Goal: Task Accomplishment & Management: Complete application form

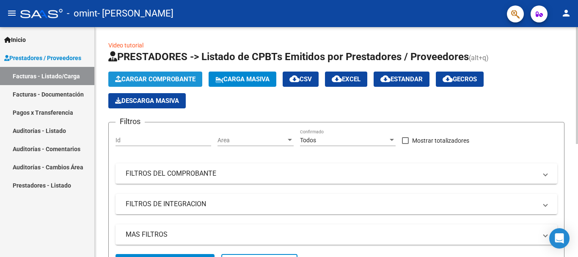
click at [179, 78] on span "Cargar Comprobante" at bounding box center [155, 79] width 80 height 8
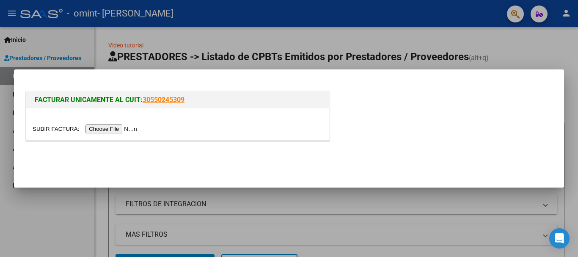
click at [121, 127] on input "file" at bounding box center [86, 128] width 107 height 9
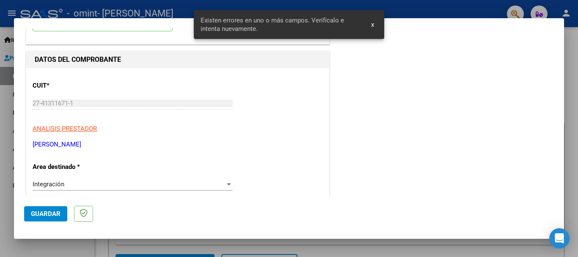
scroll to position [195, 0]
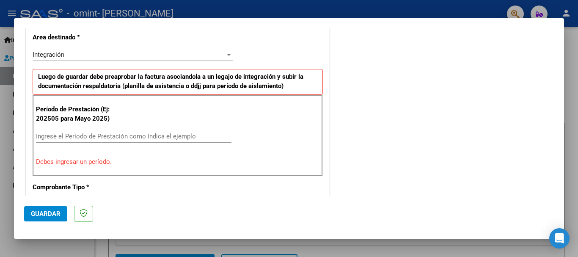
click at [77, 55] on div "Integración" at bounding box center [129, 55] width 192 height 8
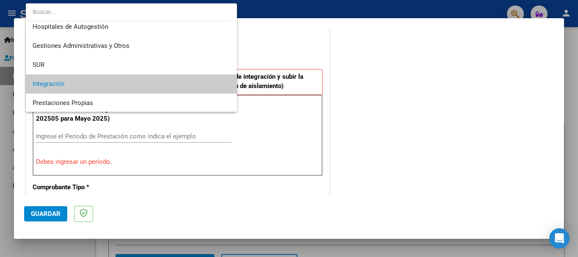
scroll to position [0, 0]
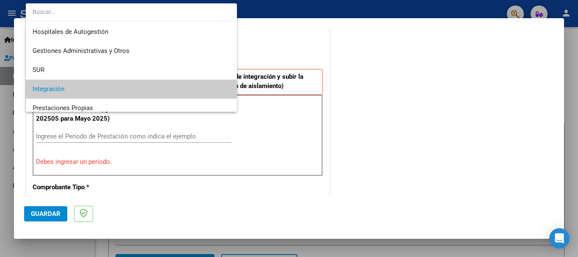
click at [138, 91] on span "Integración" at bounding box center [131, 88] width 197 height 19
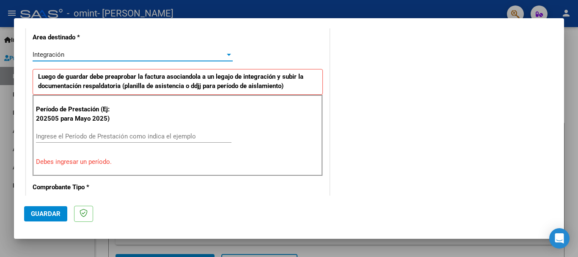
click at [86, 137] on input "Ingrese el Período de Prestación como indica el ejemplo" at bounding box center [133, 136] width 195 height 8
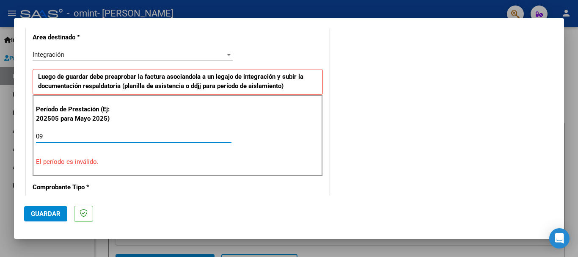
type input "0"
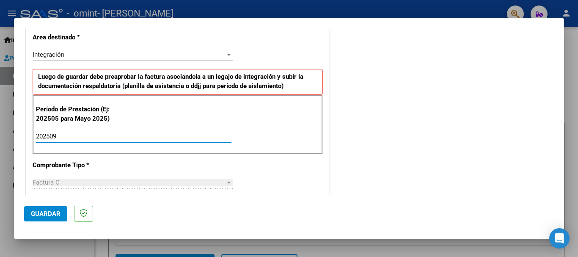
type input "202509"
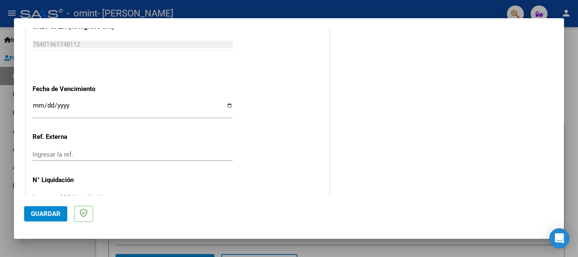
scroll to position [577, 0]
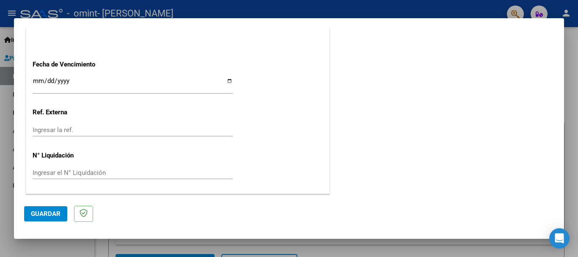
click at [56, 215] on span "Guardar" at bounding box center [46, 214] width 30 height 8
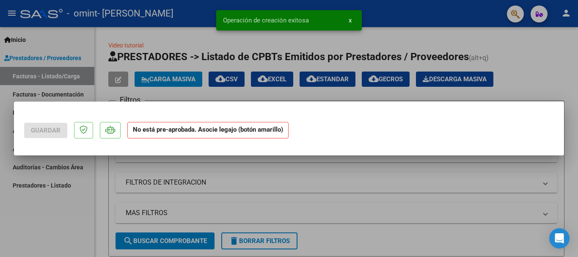
scroll to position [0, 0]
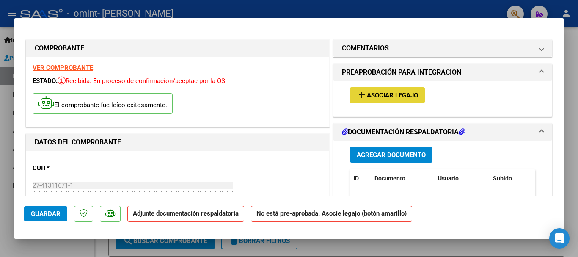
click at [404, 93] on span "Asociar Legajo" at bounding box center [392, 96] width 51 height 8
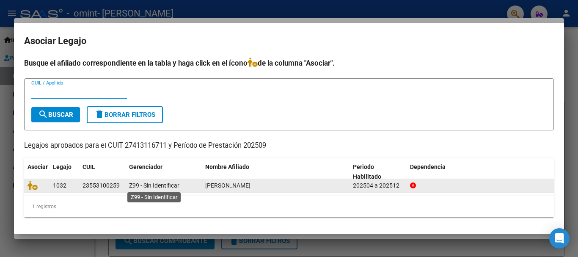
click at [180, 183] on div "Z99 - Sin Identificar" at bounding box center [163, 186] width 69 height 10
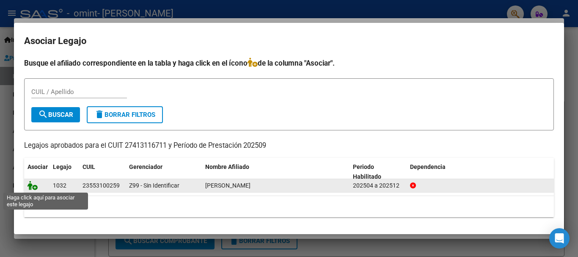
click at [32, 189] on icon at bounding box center [32, 185] width 10 height 9
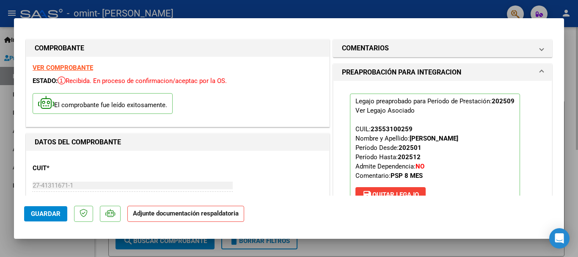
drag, startPoint x: 564, startPoint y: 56, endPoint x: 564, endPoint y: 71, distance: 15.2
click at [564, 71] on div at bounding box center [289, 128] width 578 height 257
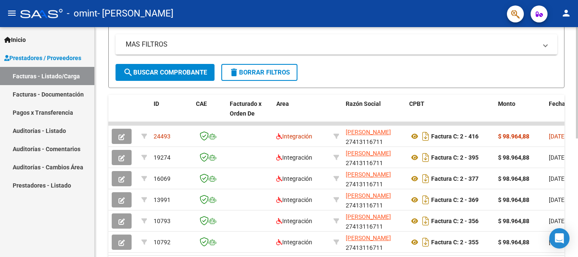
scroll to position [191, 0]
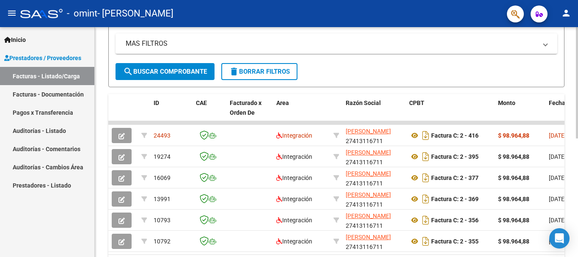
click at [577, 166] on div at bounding box center [576, 177] width 2 height 111
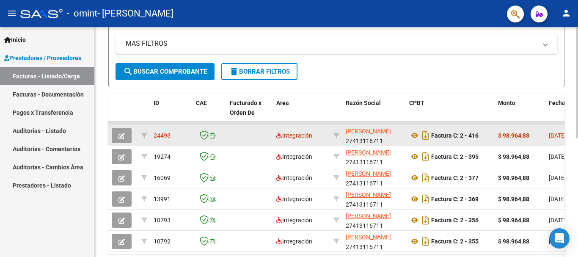
click at [495, 137] on datatable-body-cell "$ 98.964,88" at bounding box center [519, 135] width 51 height 21
click at [122, 137] on icon "button" at bounding box center [121, 136] width 6 height 6
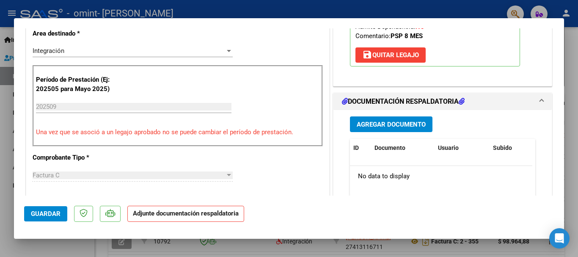
scroll to position [261, 0]
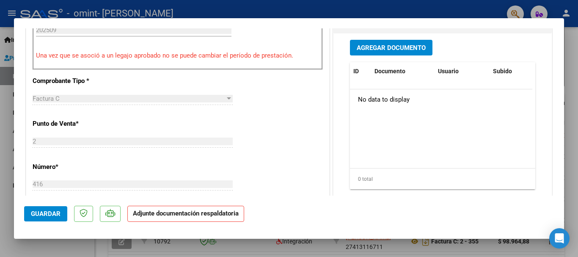
click at [222, 217] on p "Adjunte documentación respaldatoria" at bounding box center [185, 213] width 117 height 16
click at [201, 216] on strong "Adjunte documentación respaldatoria" at bounding box center [186, 213] width 106 height 8
click at [409, 51] on span "Agregar Documento" at bounding box center [390, 48] width 69 height 8
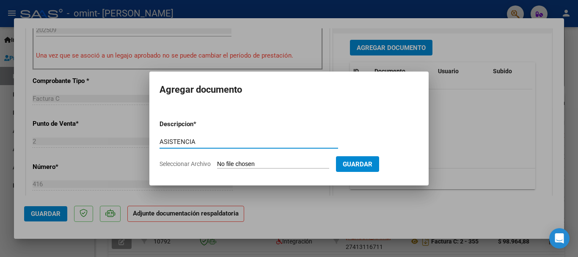
type input "ASISTENCIA"
click at [306, 160] on input "Seleccionar Archivo" at bounding box center [273, 164] width 112 height 8
type input "C:\fakepath\Septiembre asistencia 2025. .pdf"
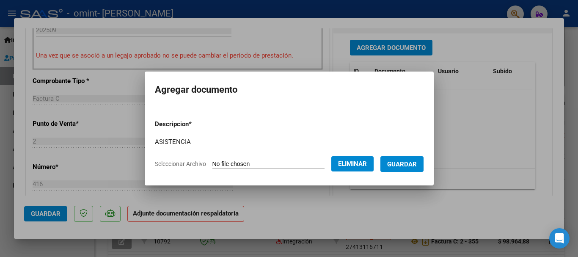
click at [412, 164] on span "Guardar" at bounding box center [402, 164] width 30 height 8
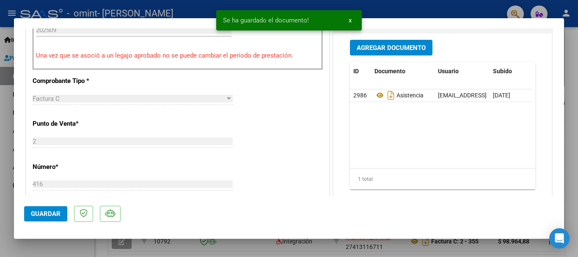
scroll to position [558, 0]
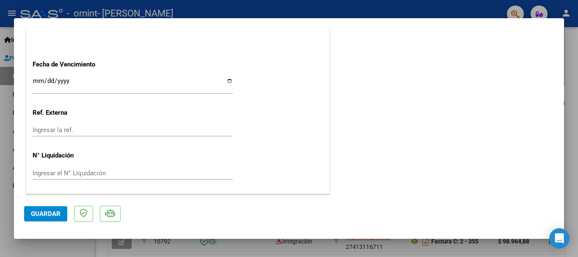
click at [50, 212] on span "Guardar" at bounding box center [46, 214] width 30 height 8
click at [49, 212] on span "Guardar" at bounding box center [46, 214] width 30 height 8
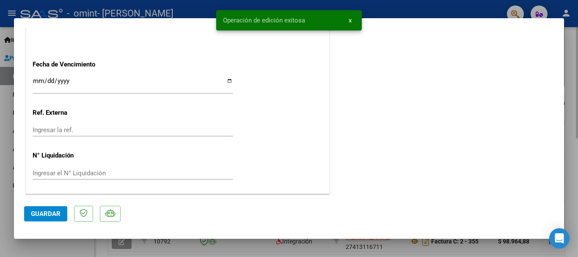
click at [577, 121] on div at bounding box center [289, 128] width 578 height 257
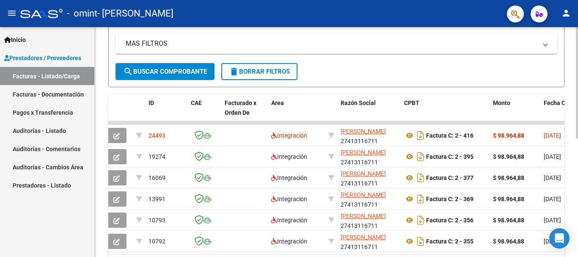
scroll to position [0, 0]
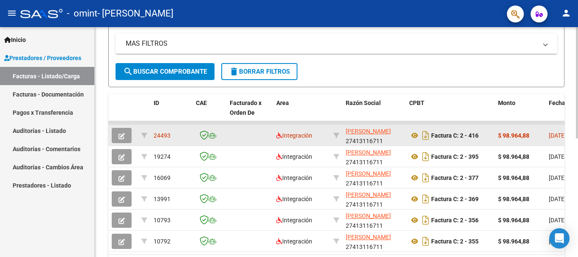
click at [129, 135] on button "button" at bounding box center [122, 135] width 20 height 15
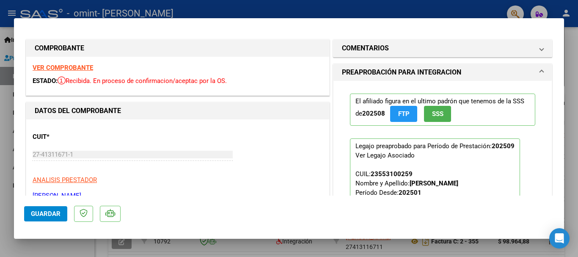
click at [577, 169] on div at bounding box center [289, 128] width 578 height 257
type input "$ 0,00"
